Goal: Contribute content: Contribute content

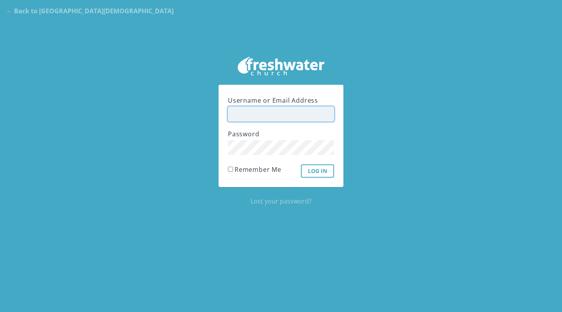
type input "[PERSON_NAME]"
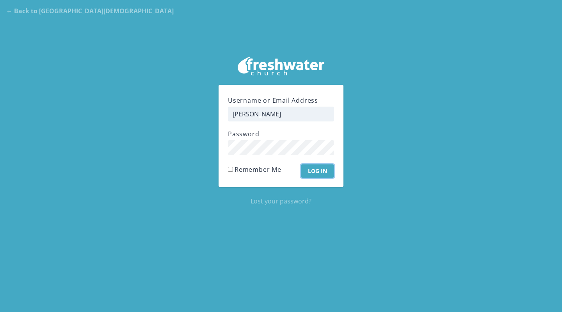
click at [324, 173] on input "Log In" at bounding box center [317, 170] width 33 height 13
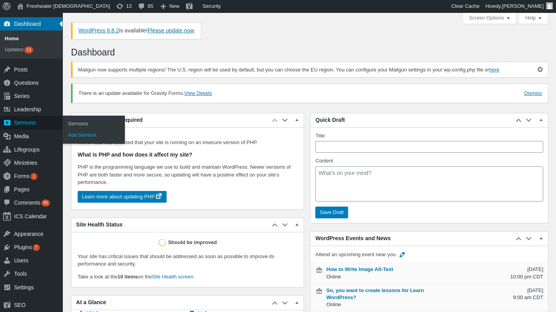
click at [71, 131] on link "Add Sermon" at bounding box center [93, 134] width 62 height 11
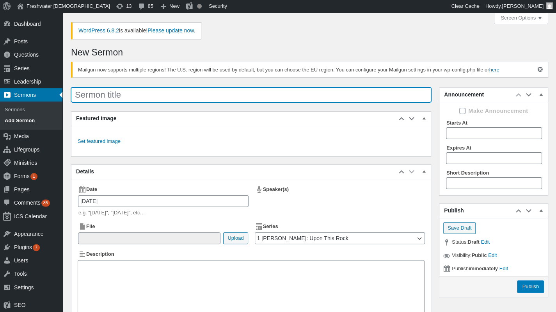
click at [118, 90] on input "Sermon title" at bounding box center [251, 94] width 360 height 15
click at [121, 91] on input "Sermon title" at bounding box center [251, 94] width 360 height 15
drag, startPoint x: 161, startPoint y: 91, endPoint x: 68, endPoint y: 92, distance: 92.8
click at [69, 92] on div "Menu About WordPress About WordPress [DOMAIN_NAME] Documentation Support Feedba…" at bounding box center [308, 200] width 493 height 377
type input "2 [PERSON_NAME] - [DATE]"
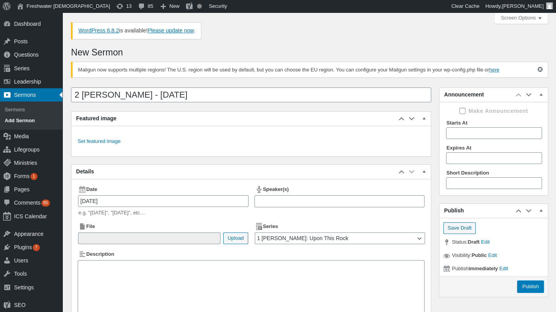
click at [98, 145] on div "Set featured image" at bounding box center [250, 141] width 359 height 30
click at [96, 142] on link "Set featured image" at bounding box center [99, 141] width 43 height 8
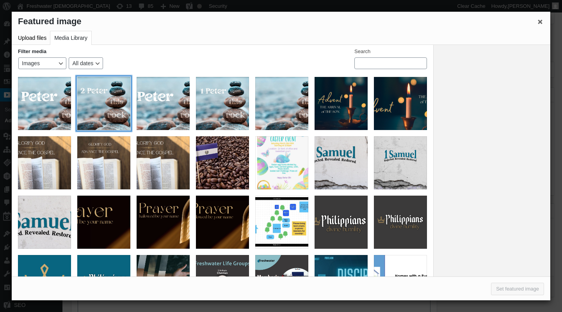
click at [119, 103] on div "2 Peter Graphic Social Media" at bounding box center [103, 103] width 53 height 53
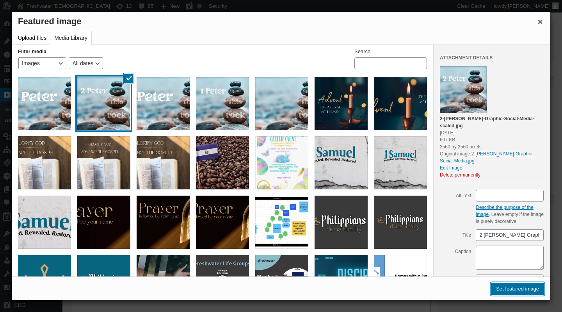
click at [510, 291] on button "Set featured image" at bounding box center [517, 288] width 53 height 12
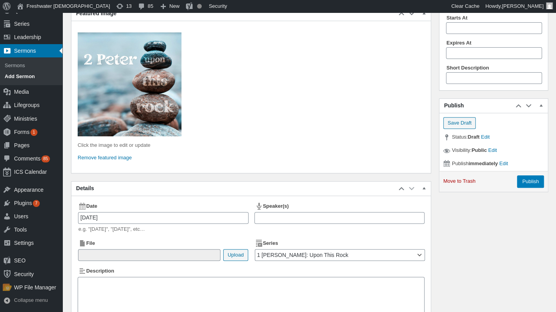
scroll to position [117, 0]
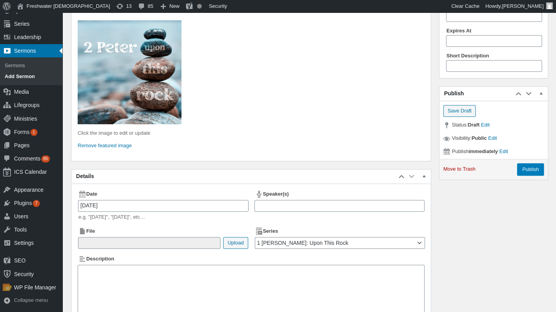
click at [292, 201] on div at bounding box center [339, 206] width 170 height 12
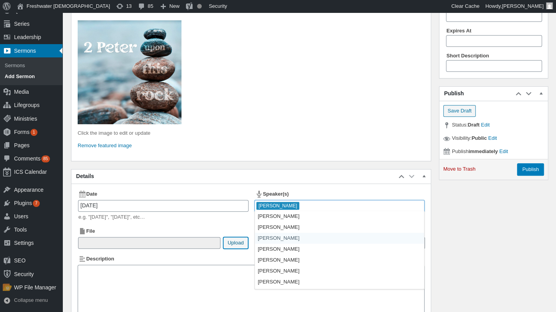
click at [239, 237] on button "Upload" at bounding box center [235, 243] width 25 height 12
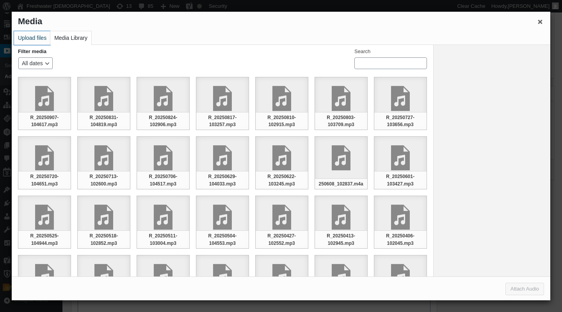
click at [28, 43] on button "Upload files" at bounding box center [32, 38] width 36 height 14
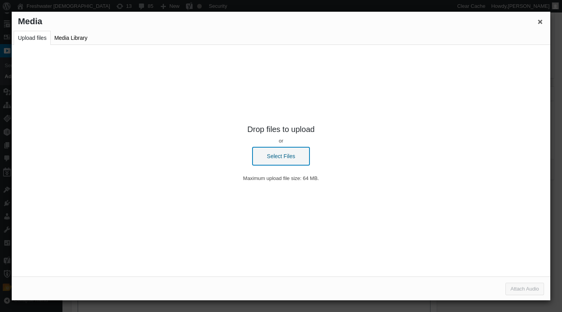
click at [278, 154] on button "Select Files" at bounding box center [280, 156] width 57 height 18
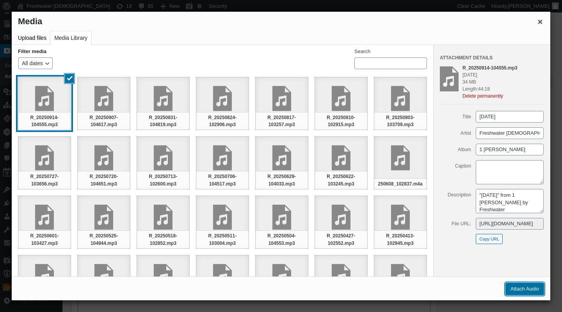
click at [519, 291] on button "Attach Audio" at bounding box center [524, 288] width 39 height 12
type input"] "/[DEMOGRAPHIC_DATA]/2025/09/R_20250914-104555.mp3"
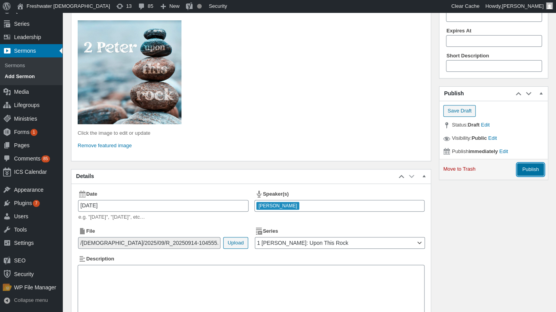
click at [526, 168] on input "Publish" at bounding box center [530, 169] width 27 height 12
